Goal: Transaction & Acquisition: Purchase product/service

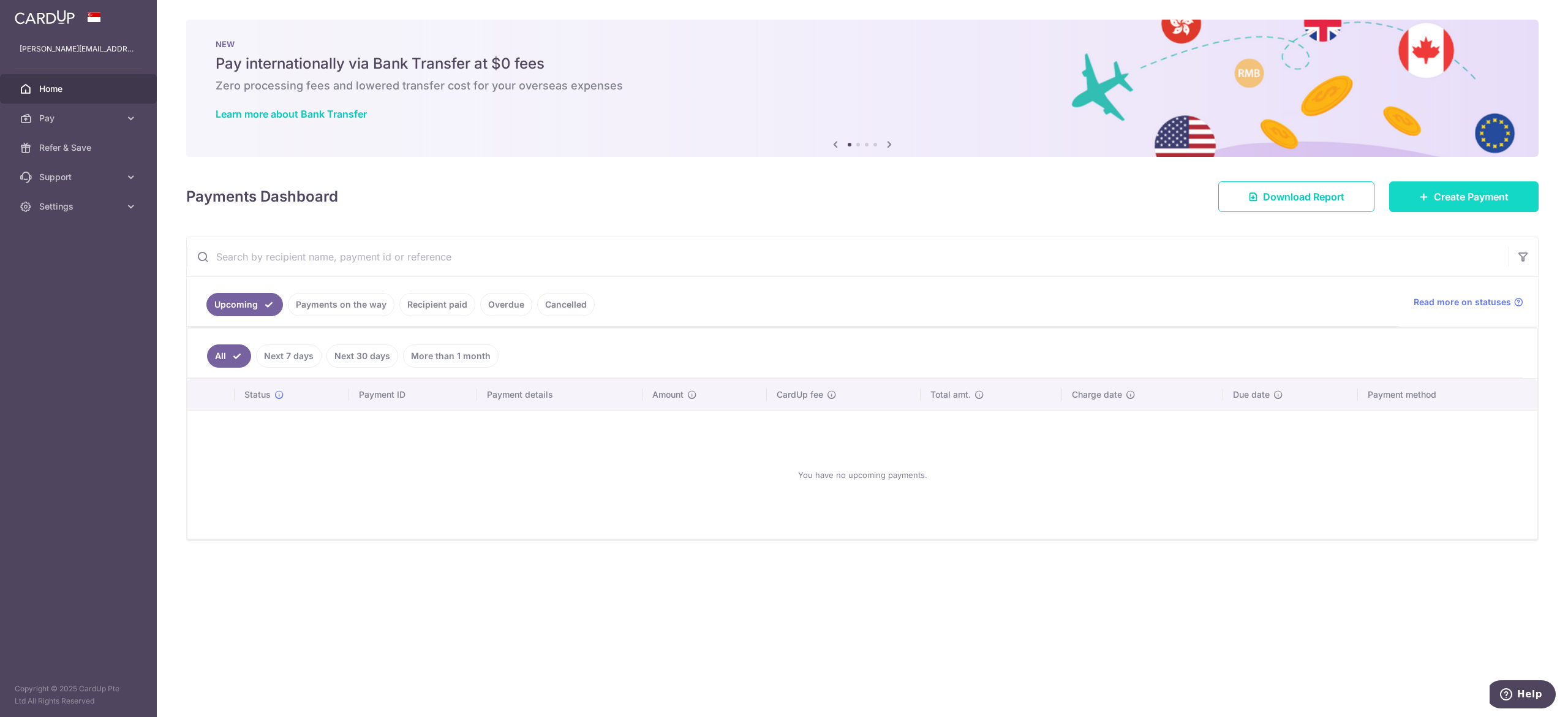
click at [1525, 190] on link "Create Payment" at bounding box center [1464, 197] width 150 height 30
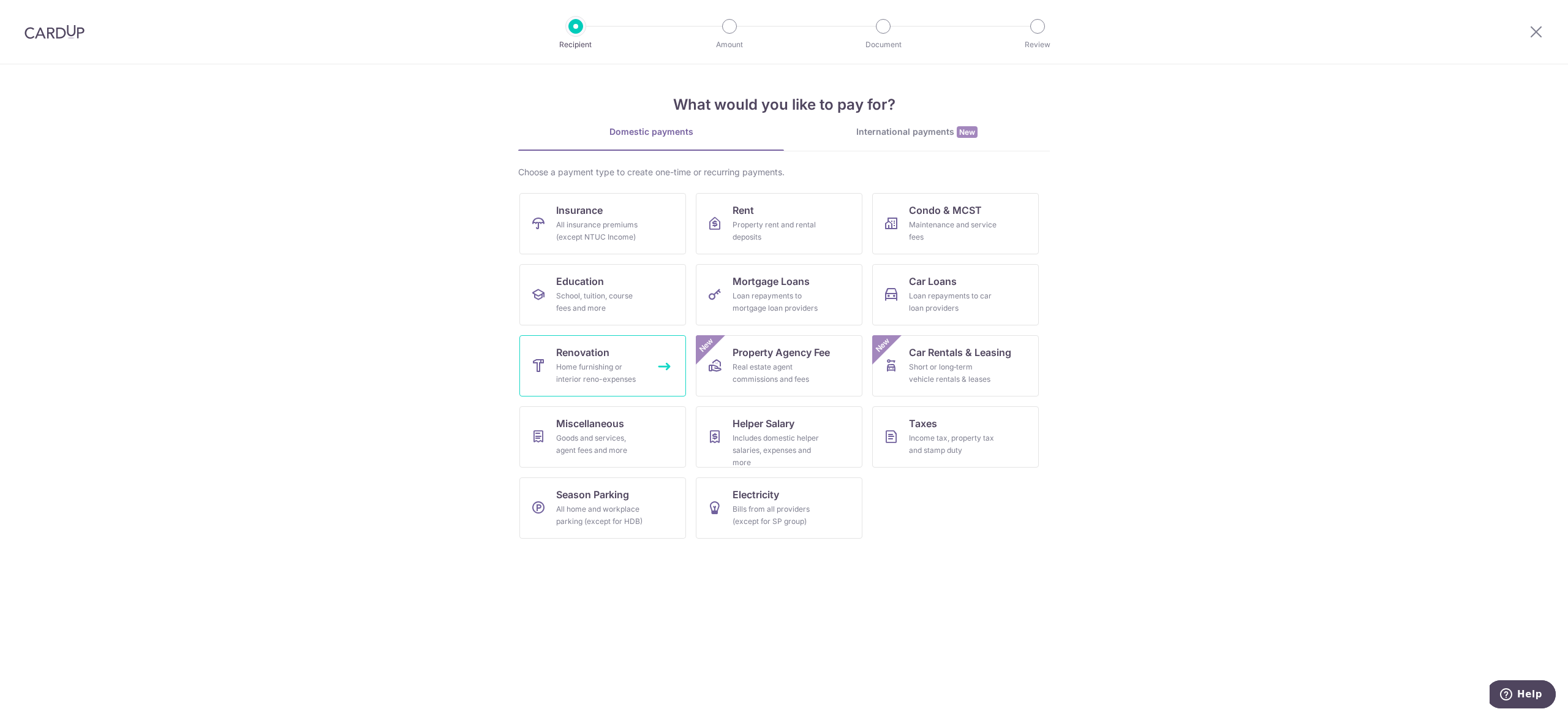
click at [597, 366] on div "Home furnishing or interior reno-expenses" at bounding box center [600, 373] width 88 height 25
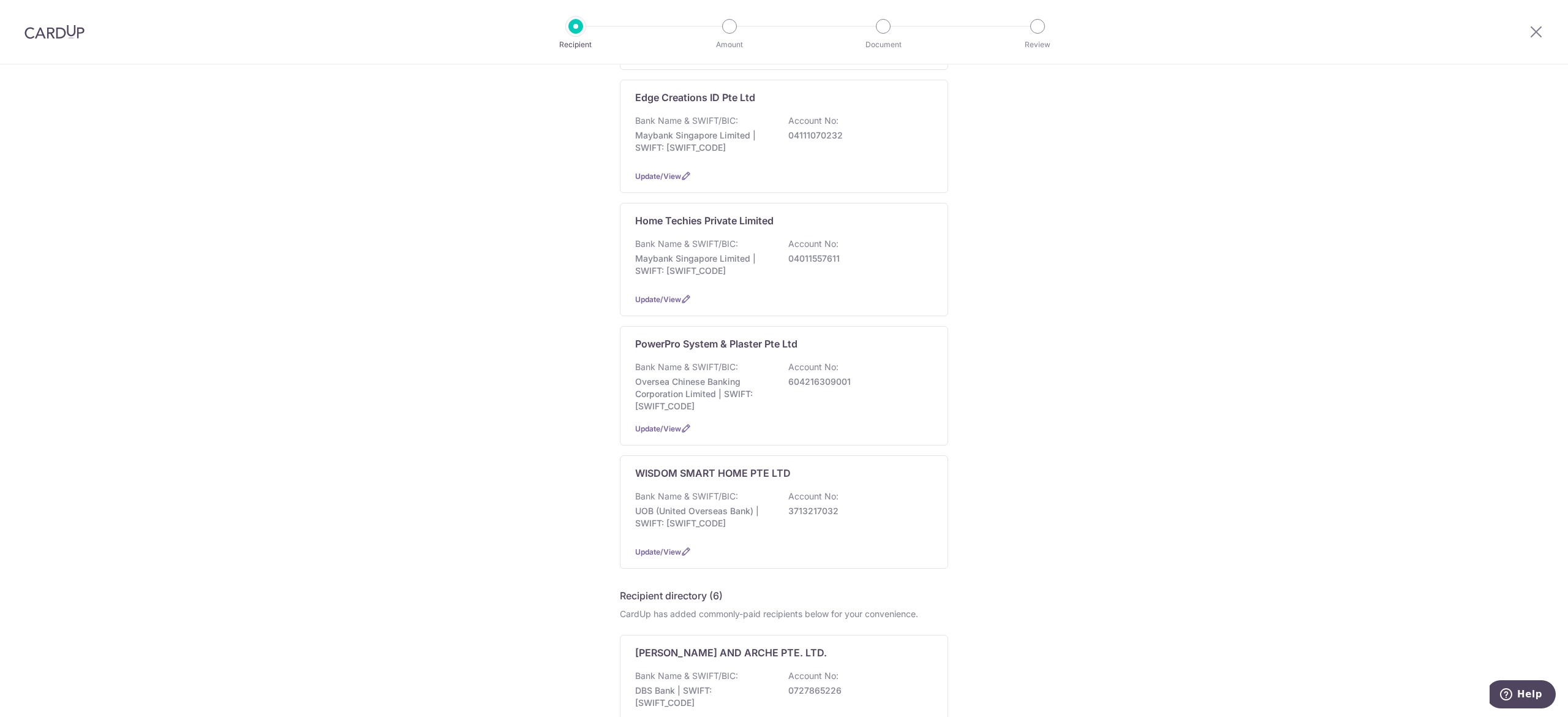
scroll to position [368, 0]
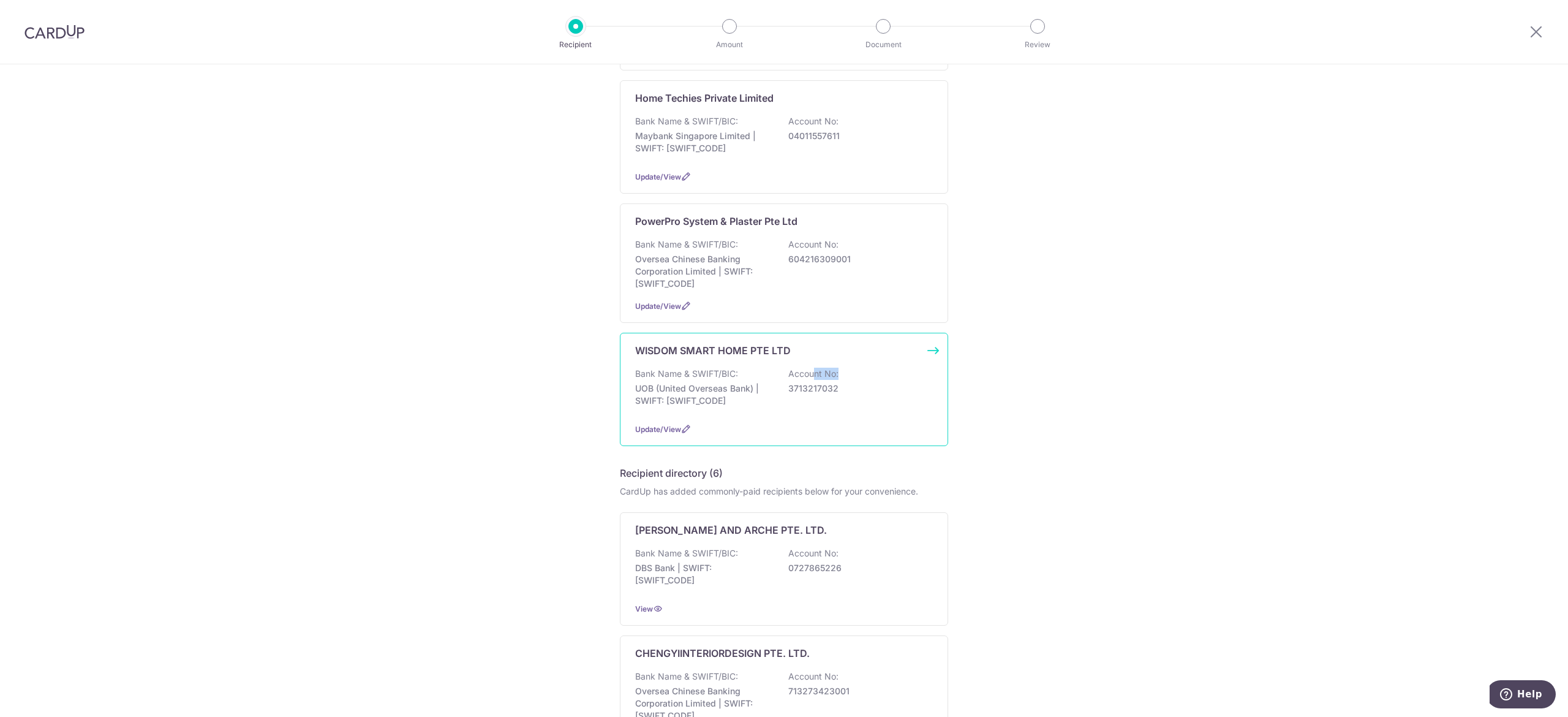
click at [806, 380] on div "Bank Name & SWIFT/BIC: UOB (United Overseas Bank) | SWIFT: UOVBSGSGXXX Account …" at bounding box center [784, 390] width 298 height 45
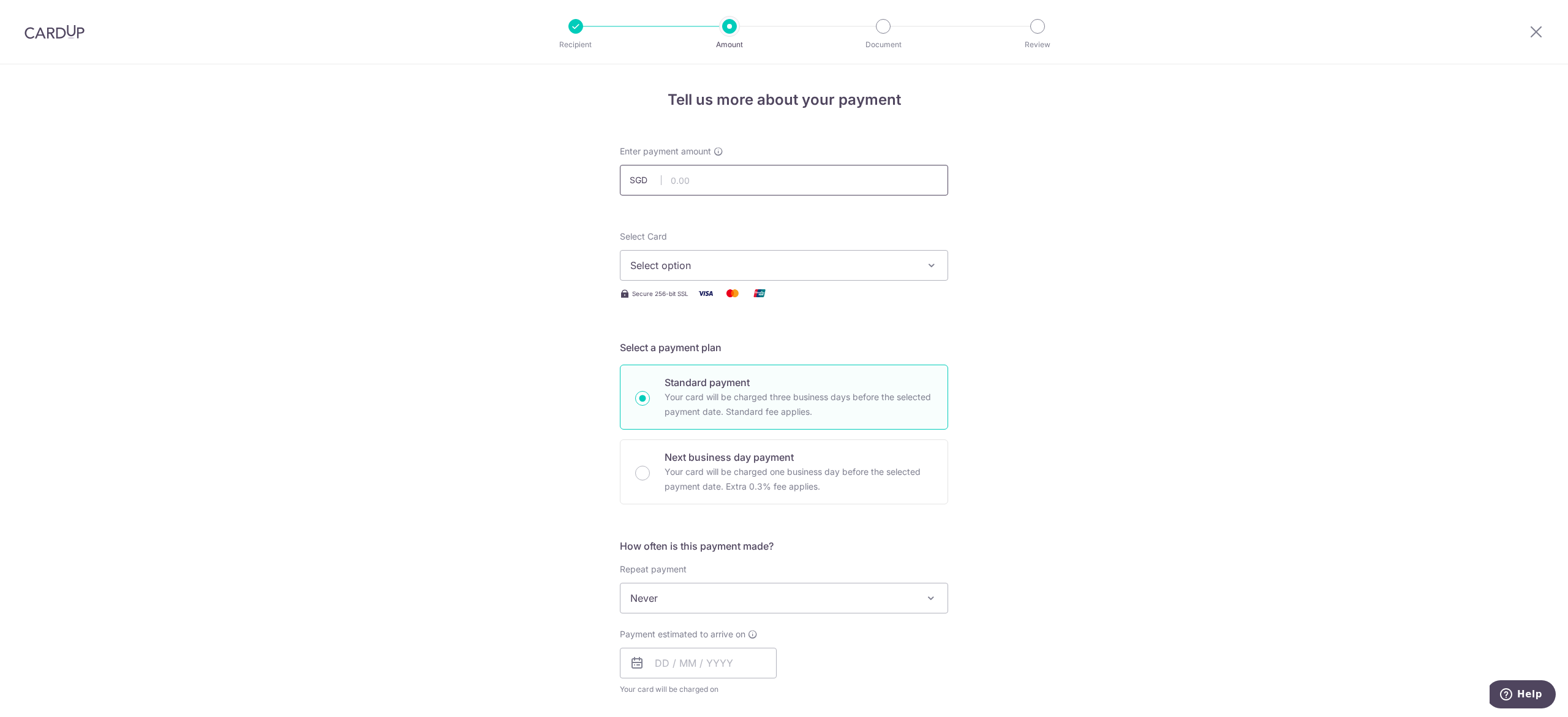
click at [747, 182] on input "text" at bounding box center [784, 180] width 329 height 30
type input "14,085.00"
click at [1044, 218] on div "Tell us more about your payment Enter payment amount SGD 14,085.00 14085.00 Sel…" at bounding box center [784, 660] width 1568 height 1190
click at [713, 259] on span "Select option" at bounding box center [772, 265] width 286 height 14
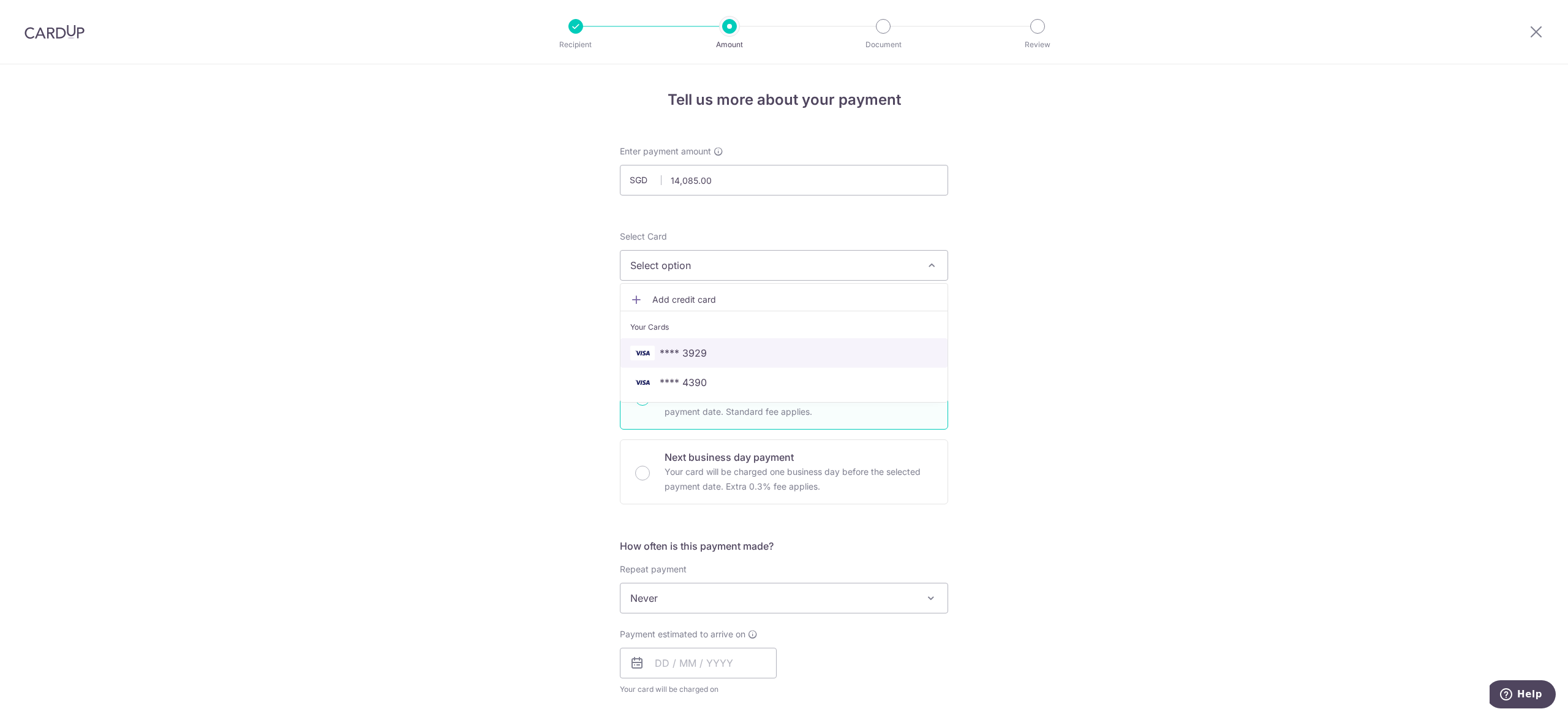
click at [714, 350] on span "**** 3929" at bounding box center [784, 353] width 308 height 14
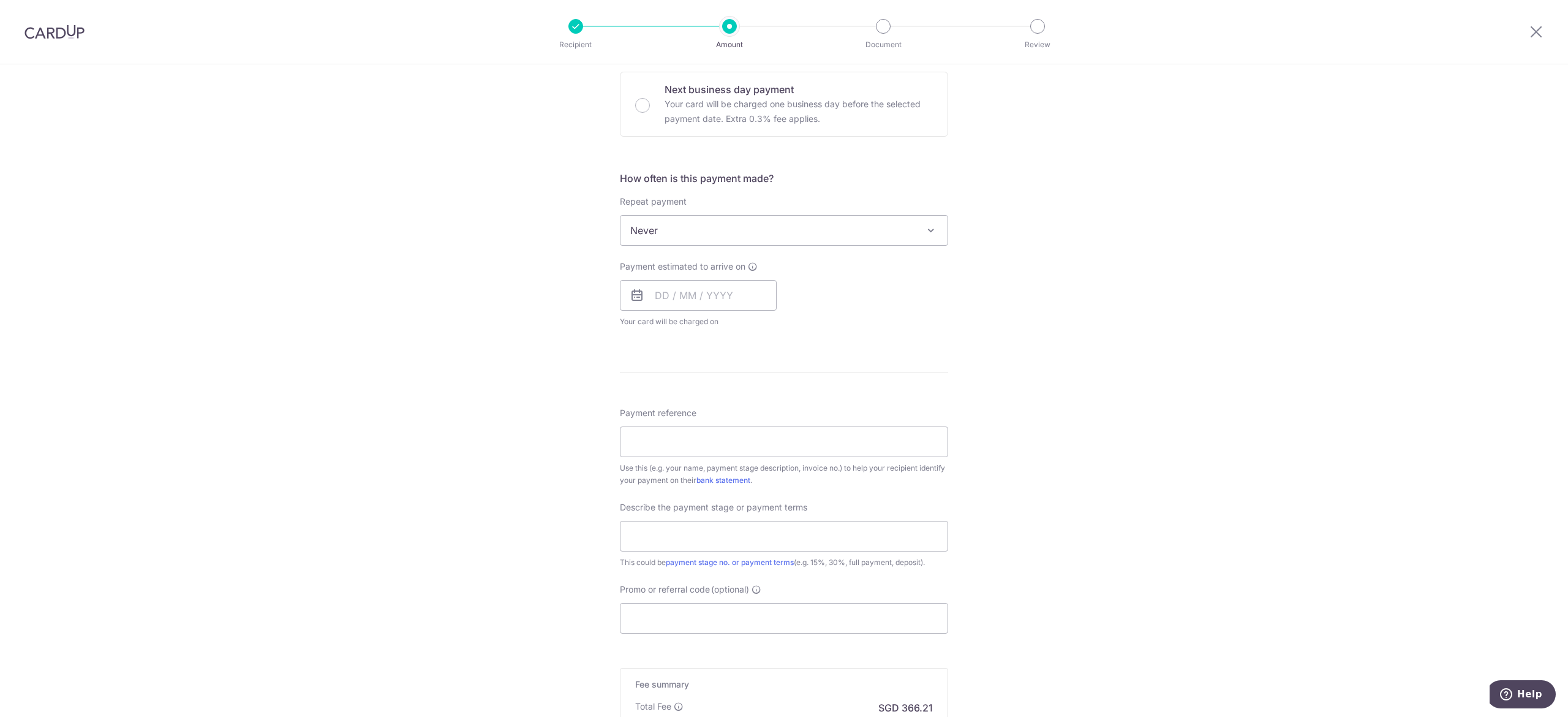
scroll to position [245, 0]
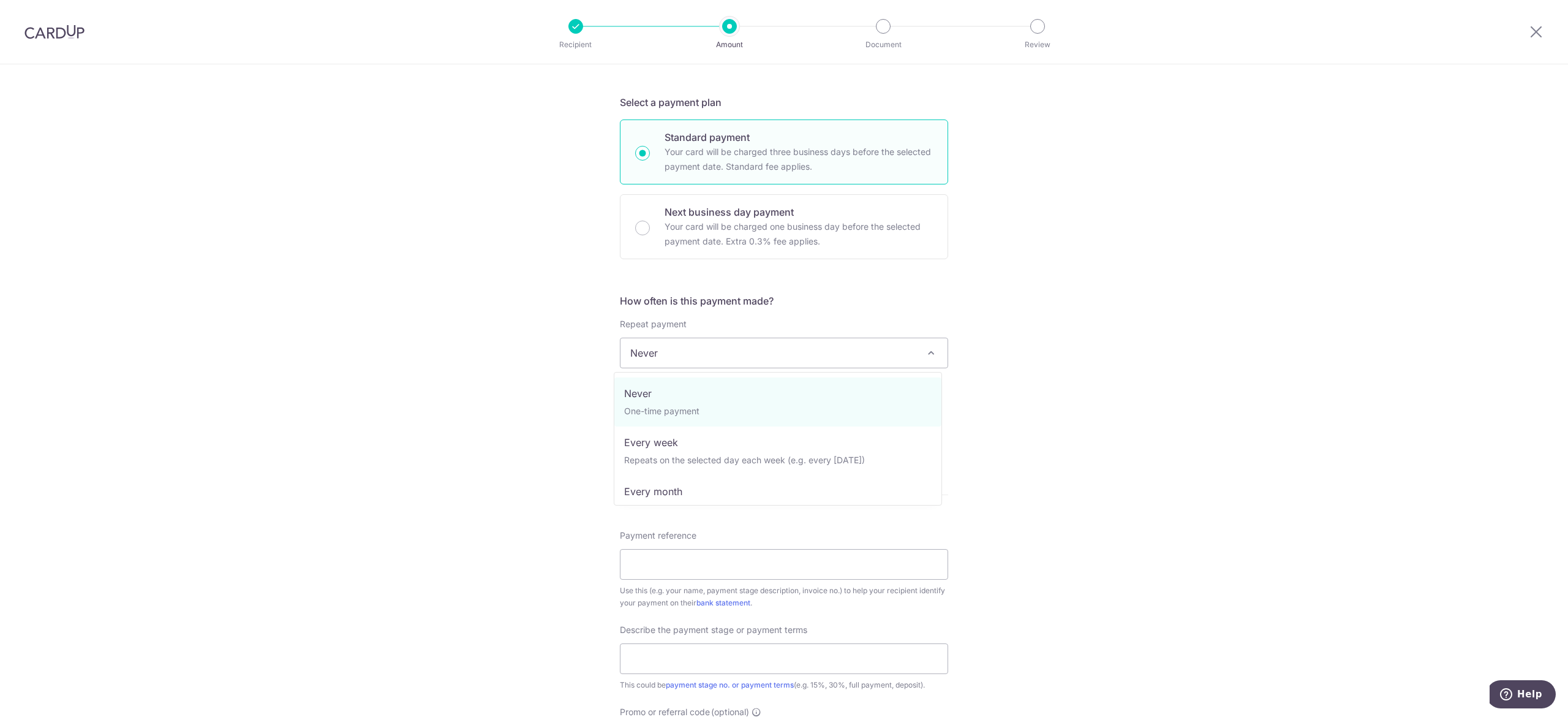
click at [711, 359] on span "Never" at bounding box center [784, 353] width 327 height 29
click at [667, 413] on input "text" at bounding box center [698, 418] width 157 height 30
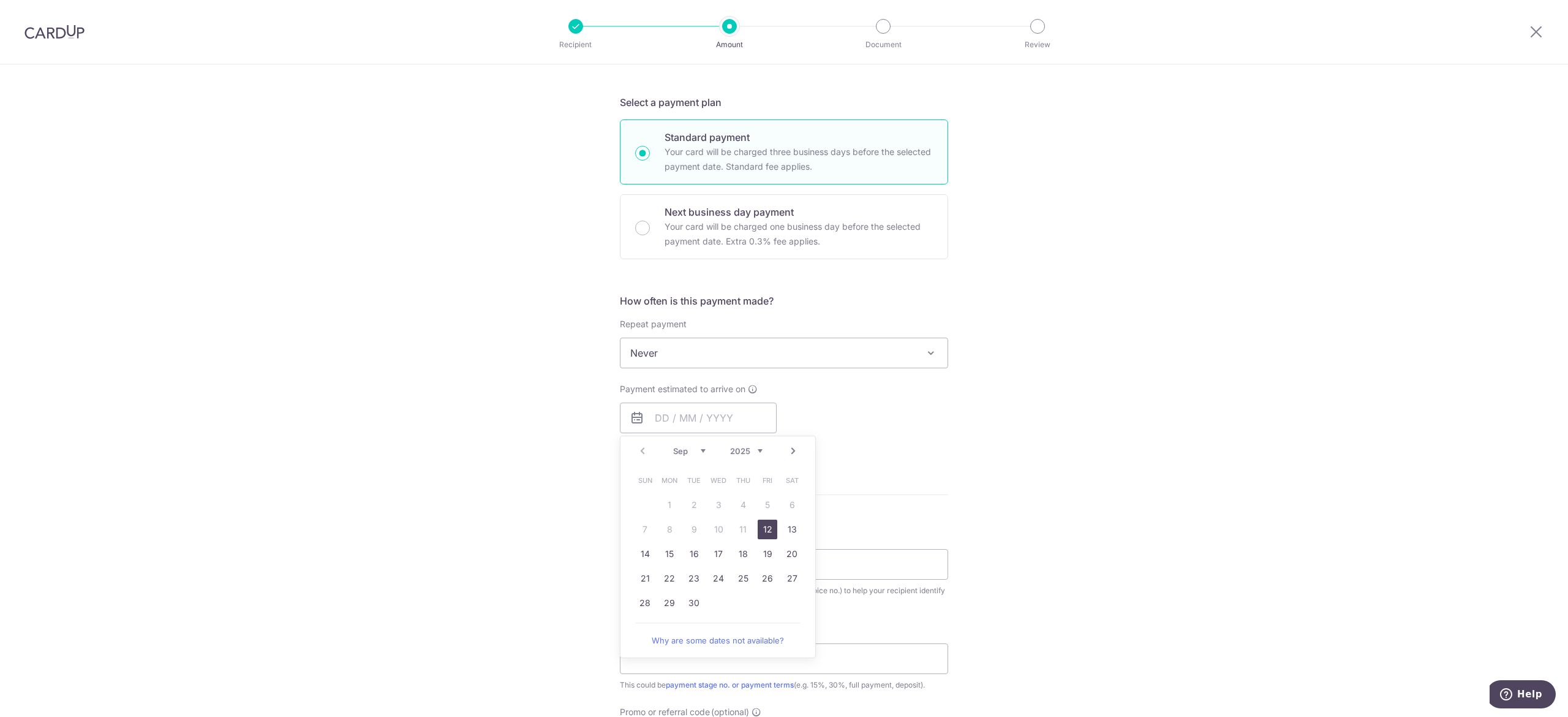
click at [757, 531] on link "12" at bounding box center [767, 529] width 20 height 20
type input "[DATE]"
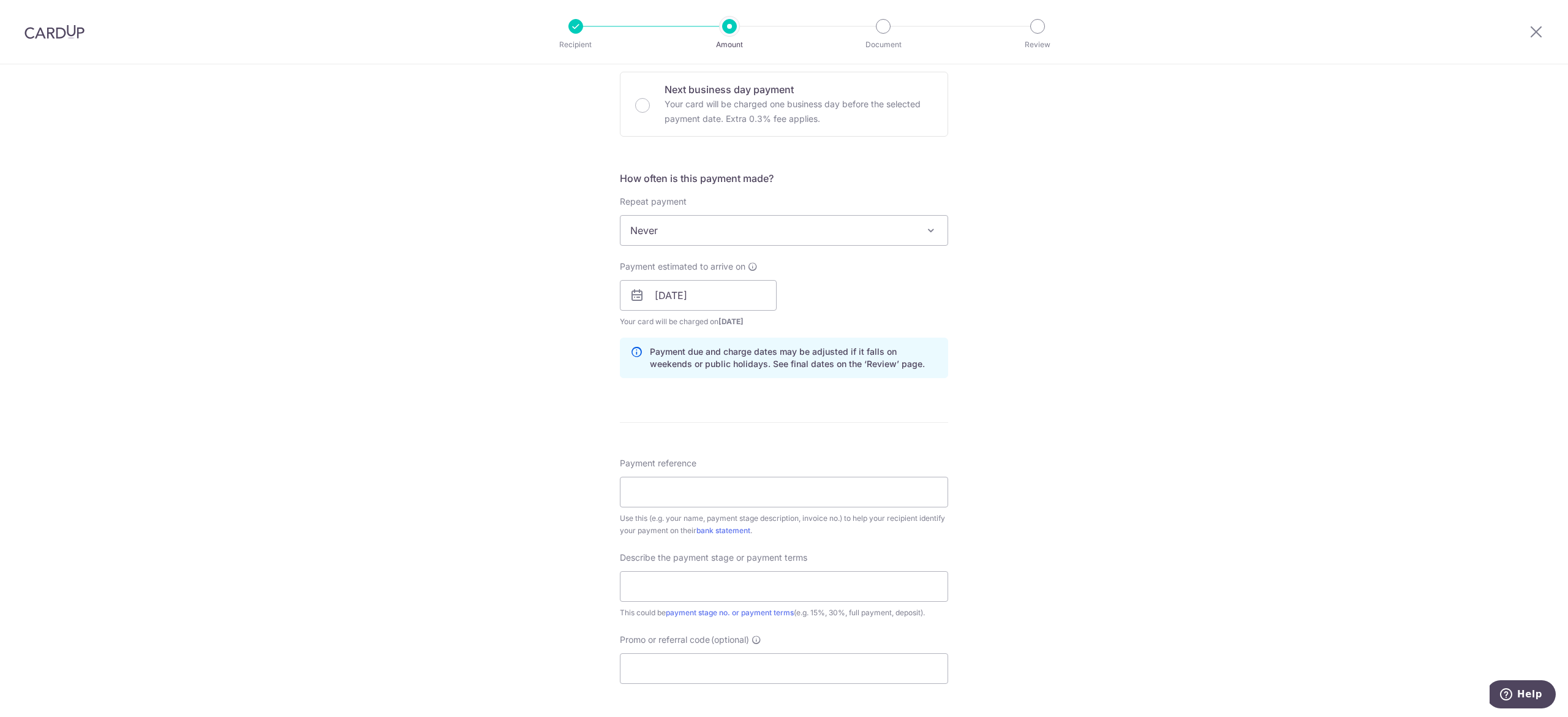
scroll to position [590, 0]
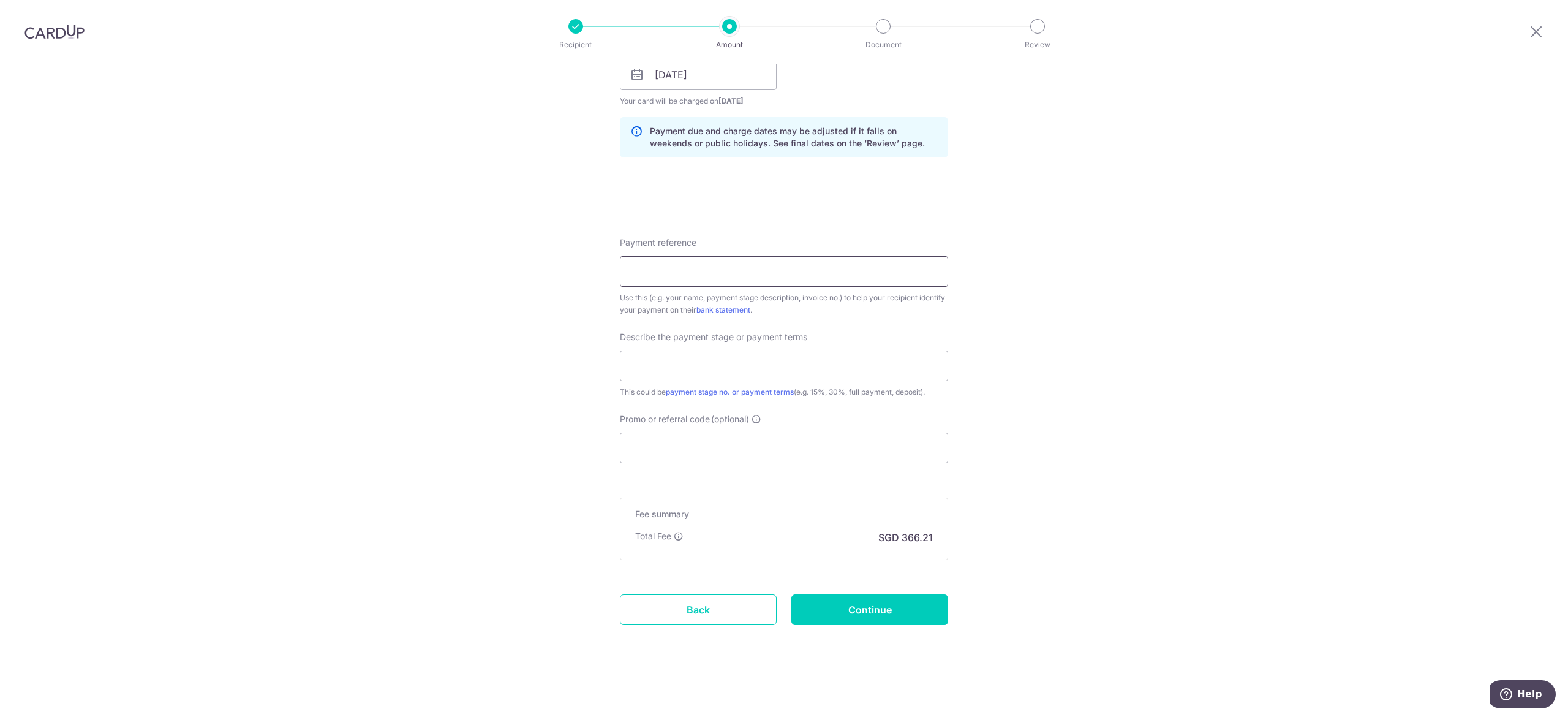
click at [699, 279] on input "Payment reference" at bounding box center [784, 271] width 329 height 30
drag, startPoint x: 1001, startPoint y: 333, endPoint x: 933, endPoint y: 329, distance: 68.1
click at [1001, 333] on div "Tell us more about your payment Enter payment amount SGD 14,085.00 14085.00 Sel…" at bounding box center [784, 96] width 1568 height 1241
drag, startPoint x: 710, startPoint y: 267, endPoint x: 558, endPoint y: 272, distance: 152.1
click at [565, 276] on div "Tell us more about your payment Enter payment amount SGD 14,085.00 14085.00 Sel…" at bounding box center [784, 96] width 1568 height 1241
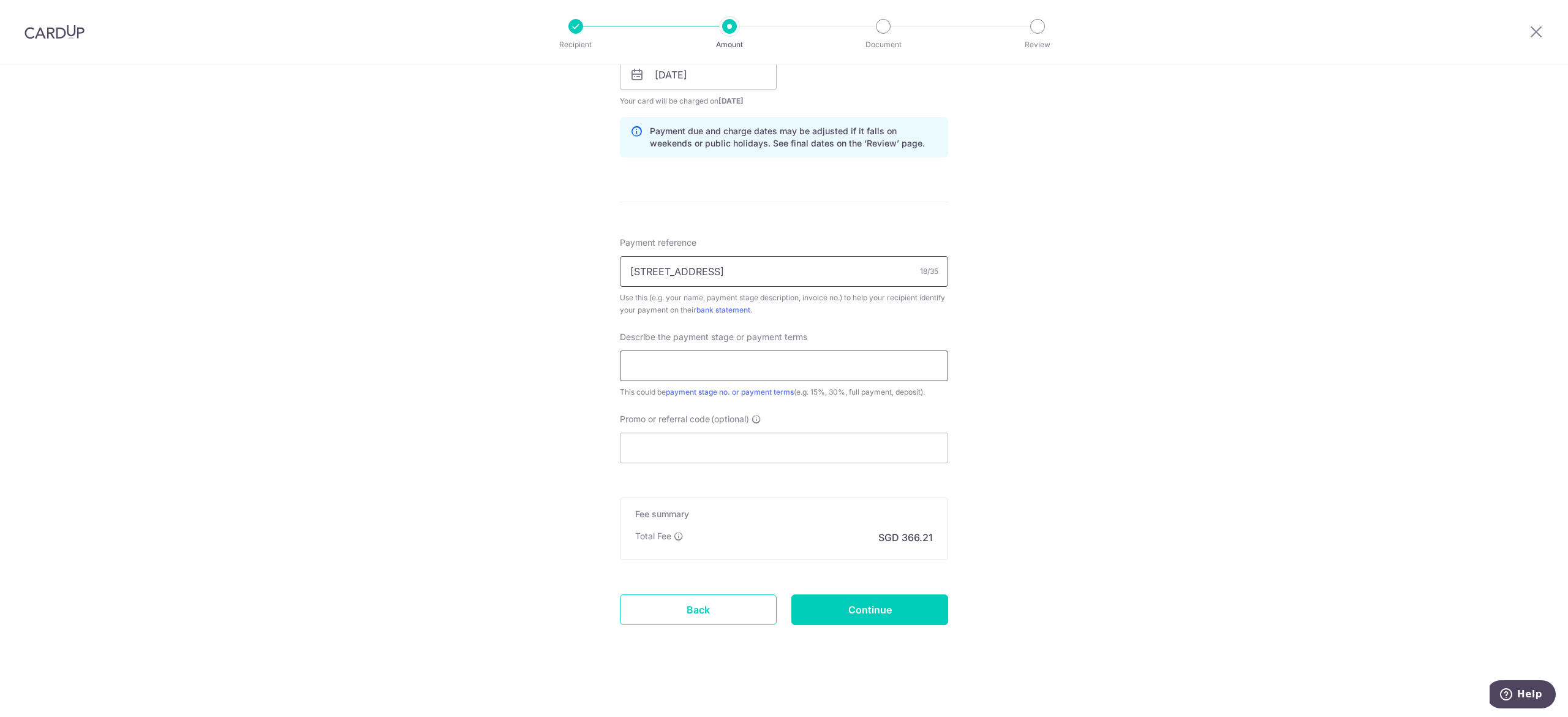
type input "[STREET_ADDRESS]"
click at [679, 364] on input "text" at bounding box center [784, 365] width 329 height 30
type input "Balance Payment"
click at [739, 457] on input "Promo or referral code (optional)" at bounding box center [784, 448] width 329 height 30
paste input "RENO25ONE"
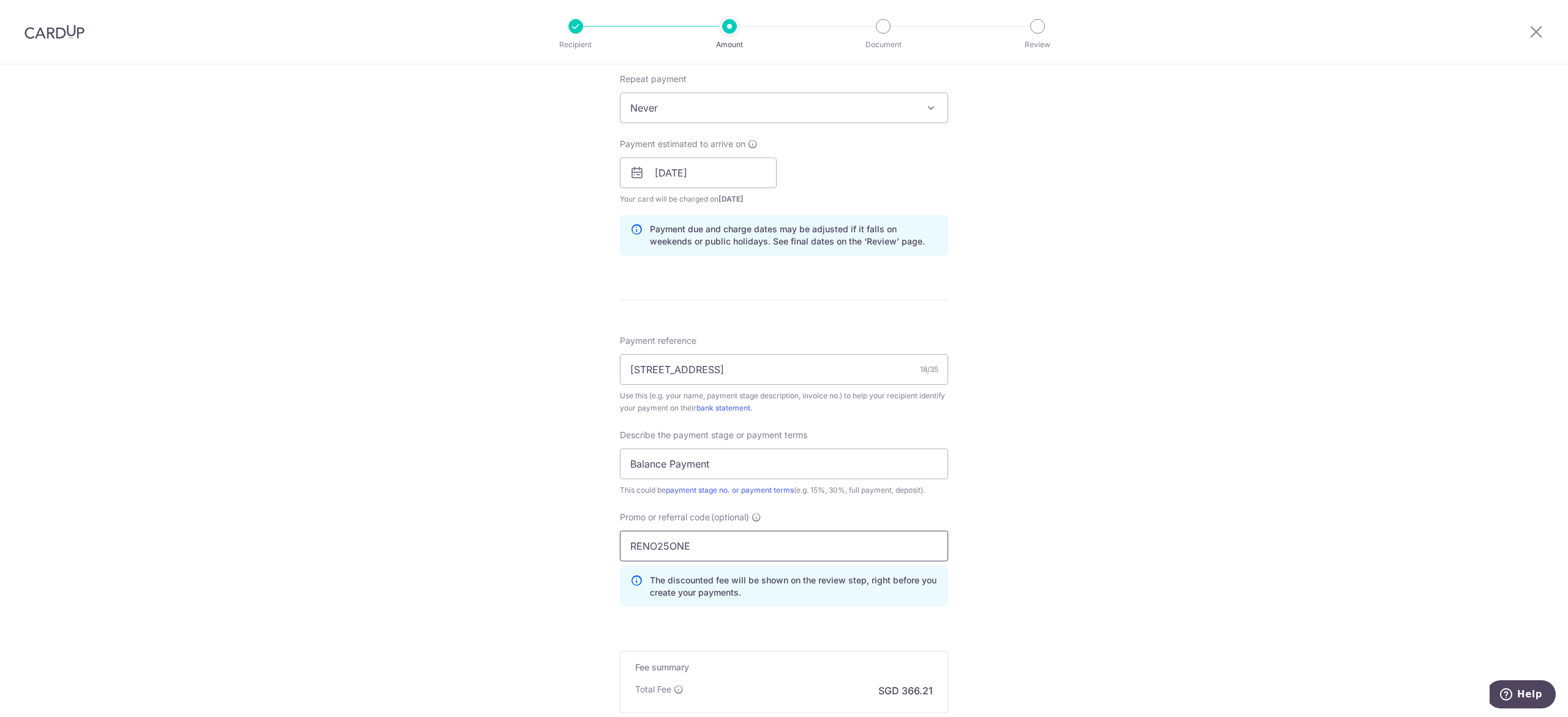
scroll to position [613, 0]
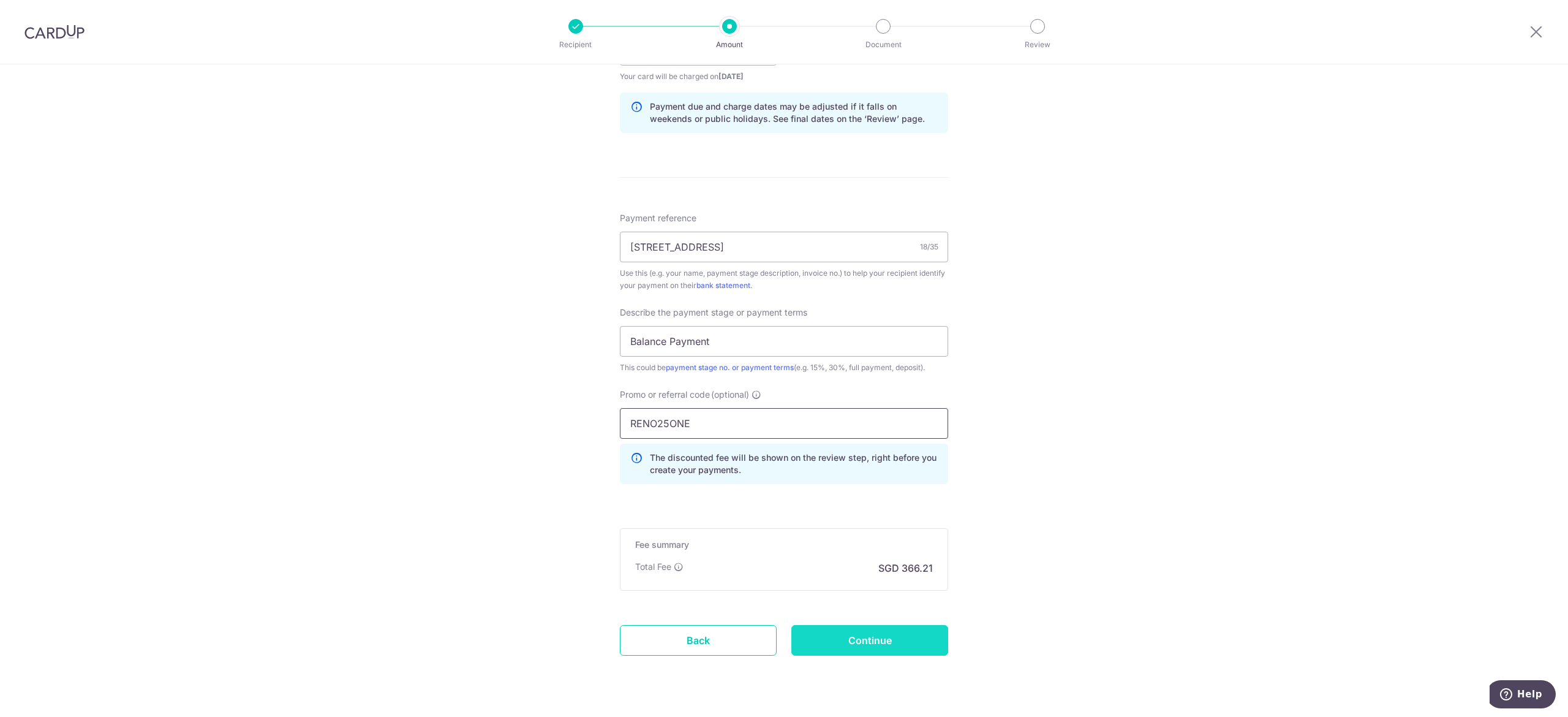
type input "RENO25ONE"
click at [905, 643] on input "Continue" at bounding box center [870, 640] width 157 height 30
type input "Create Schedule"
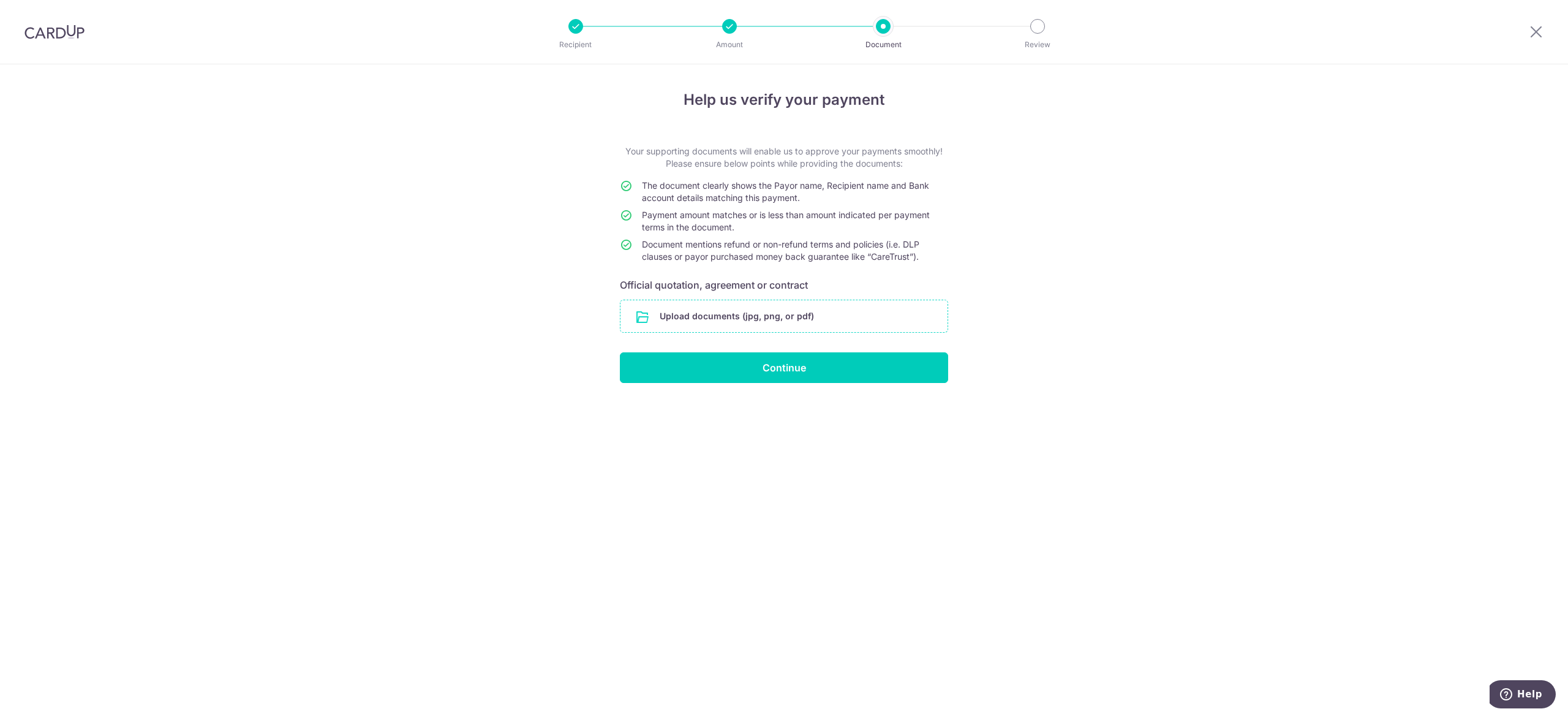
click at [742, 316] on input "file" at bounding box center [784, 316] width 327 height 32
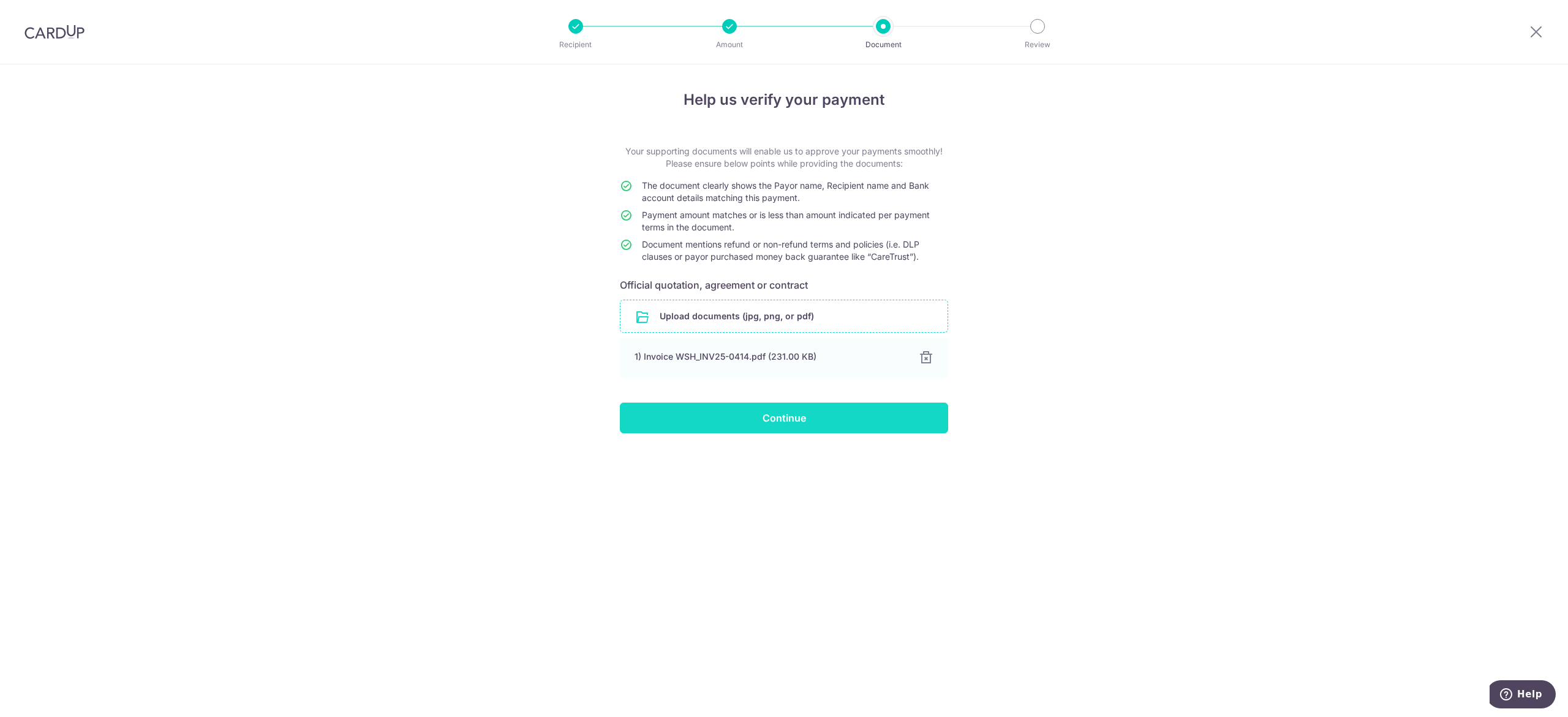
click at [811, 419] on input "Continue" at bounding box center [784, 418] width 329 height 30
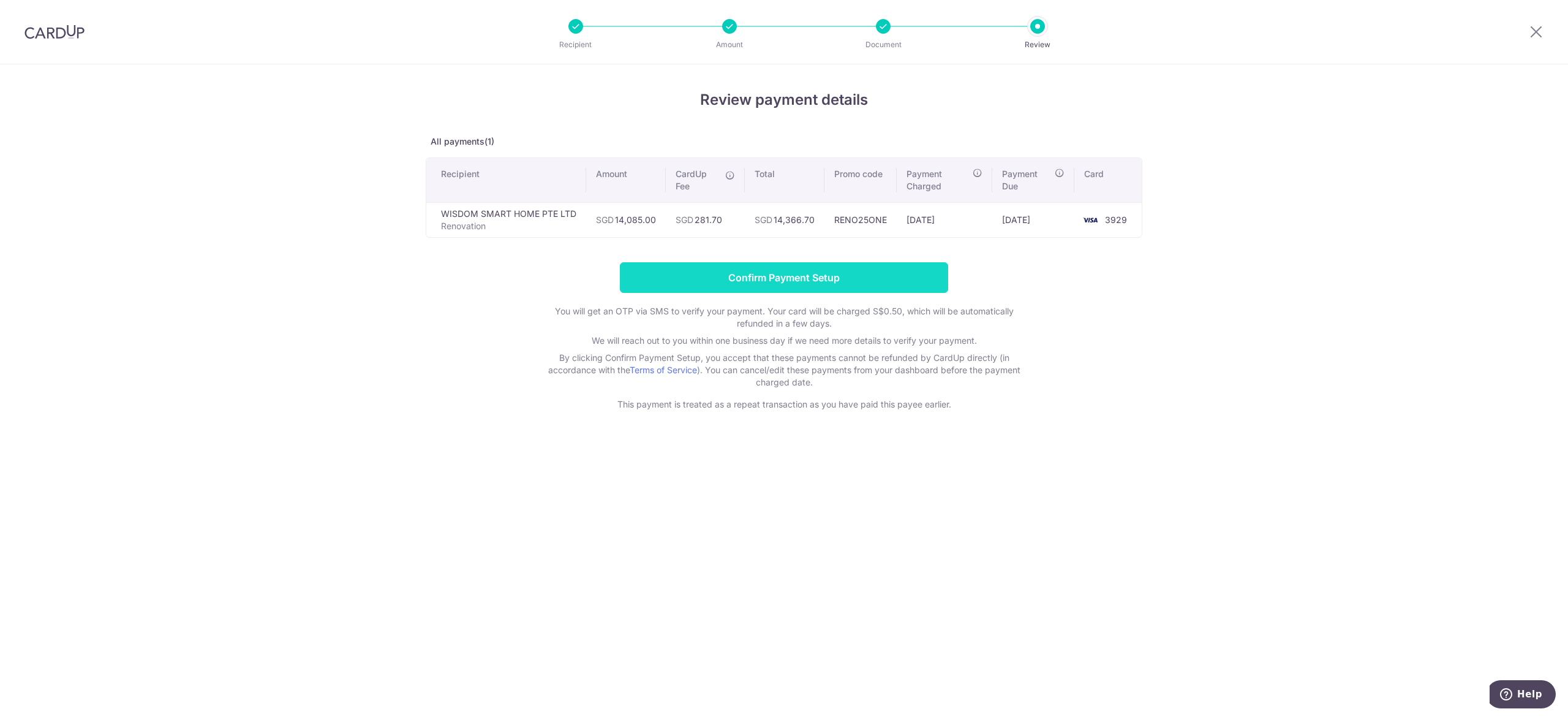
click at [858, 277] on input "Confirm Payment Setup" at bounding box center [784, 278] width 329 height 30
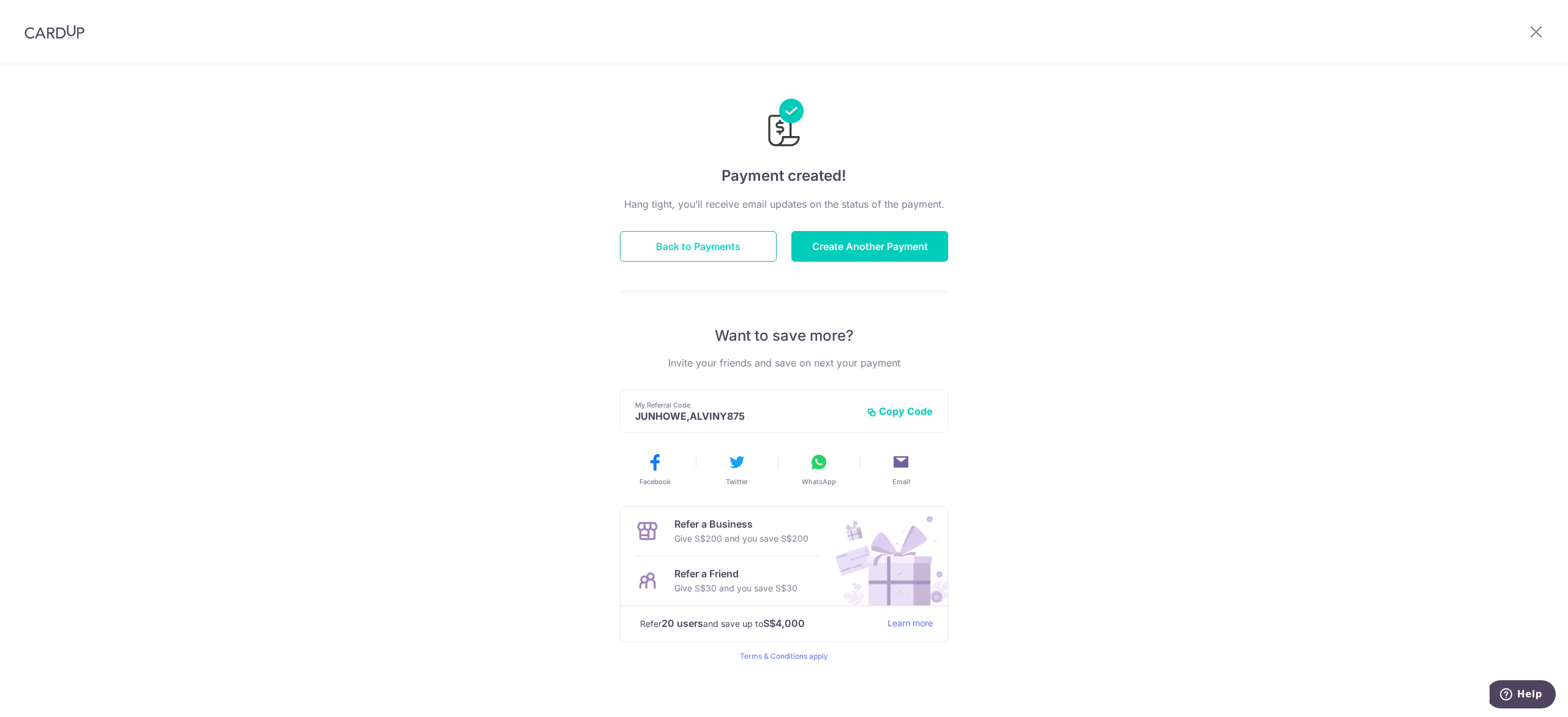
click at [688, 244] on button "Back to Payments" at bounding box center [698, 246] width 157 height 30
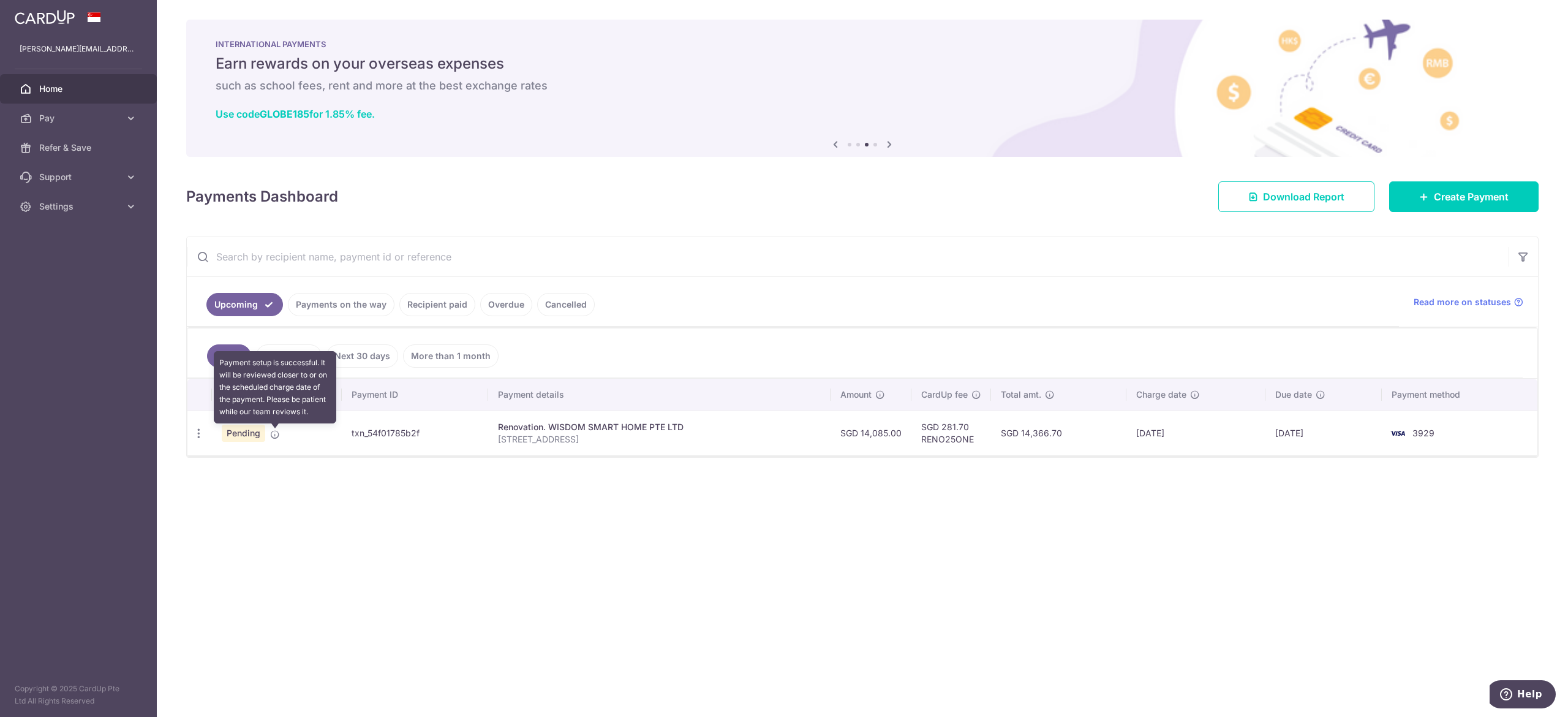
click at [278, 436] on icon at bounding box center [275, 434] width 10 height 10
click at [344, 299] on link "Payments on the way" at bounding box center [341, 304] width 107 height 23
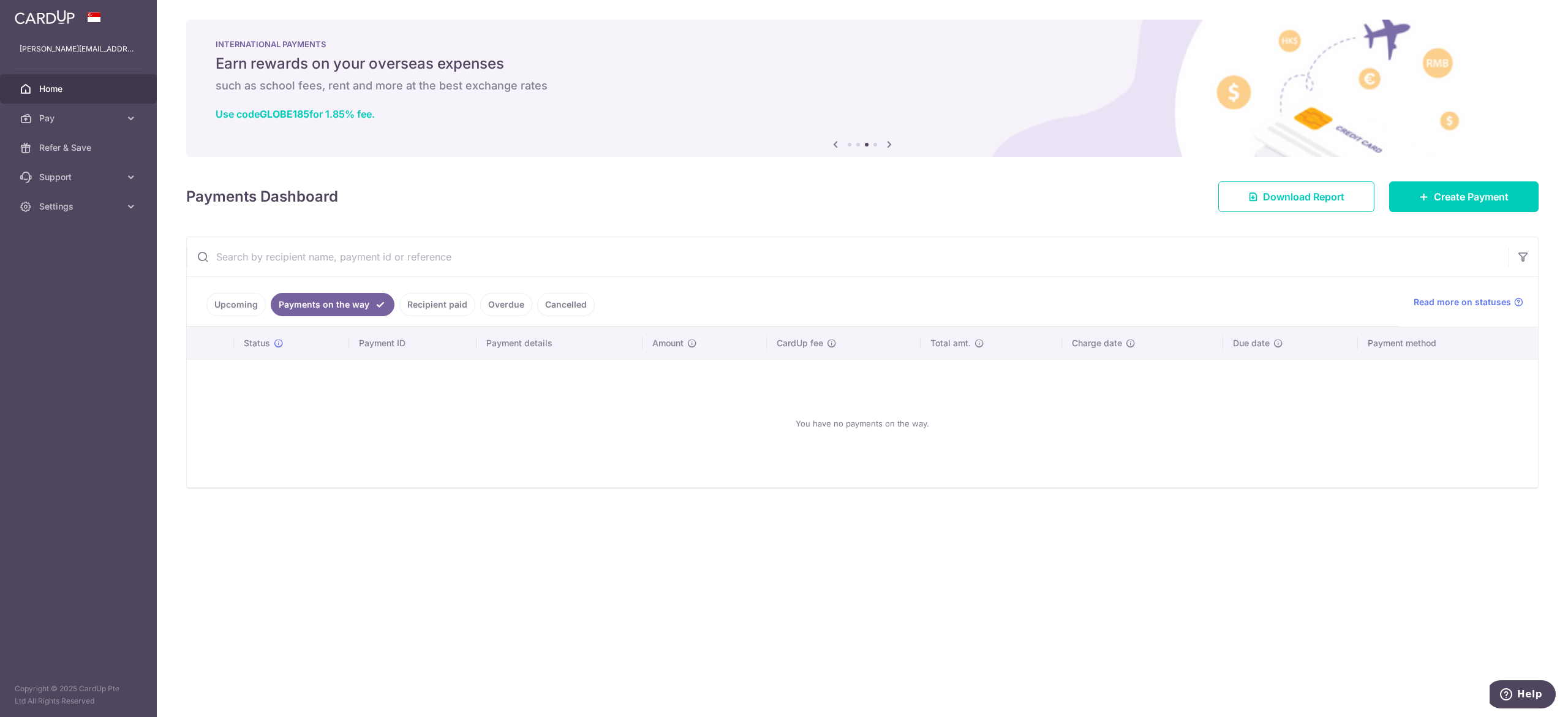
click at [208, 309] on link "Upcoming" at bounding box center [235, 304] width 60 height 23
